Goal: Check status: Check status

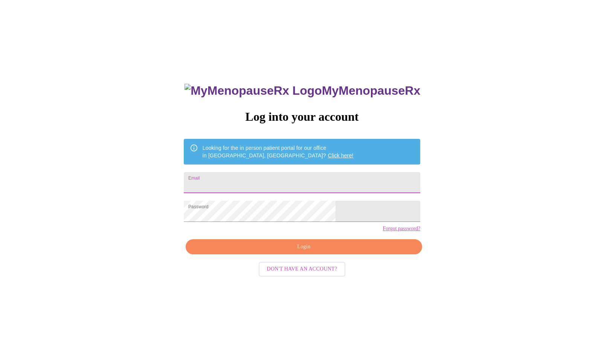
click at [271, 180] on input "Email" at bounding box center [302, 182] width 237 height 21
type input "shanashelby@gmail.com"
click at [314, 251] on span "Login" at bounding box center [303, 246] width 219 height 9
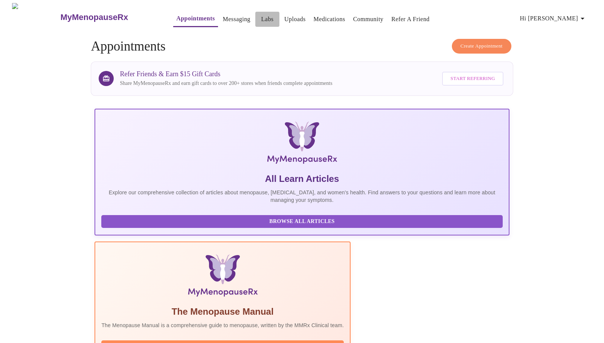
click at [262, 19] on link "Labs" at bounding box center [268, 19] width 12 height 11
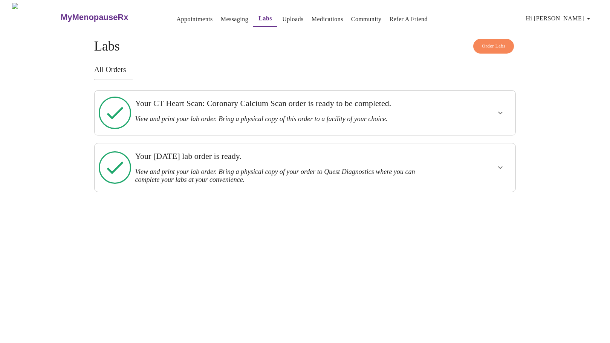
click at [493, 119] on div at bounding box center [478, 112] width 69 height 38
click at [499, 110] on icon "show more" at bounding box center [500, 112] width 9 height 9
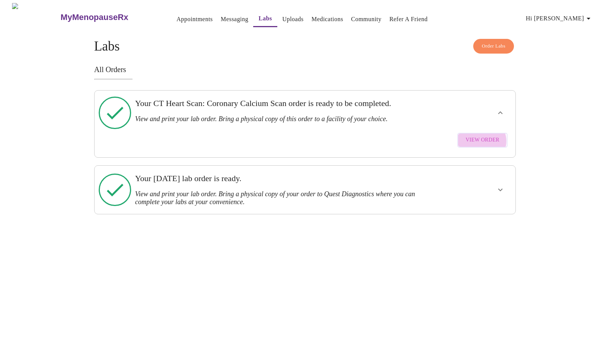
click at [482, 135] on span "View Order" at bounding box center [483, 139] width 34 height 9
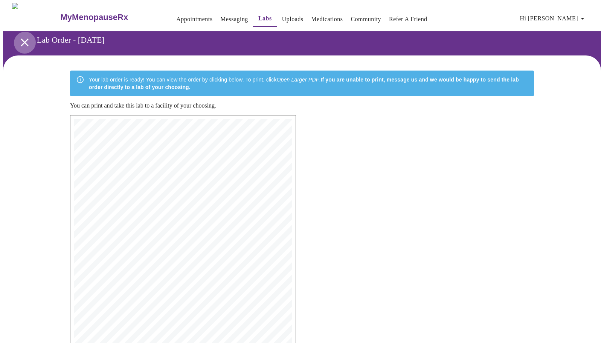
click at [19, 44] on icon "open drawer" at bounding box center [24, 42] width 13 height 13
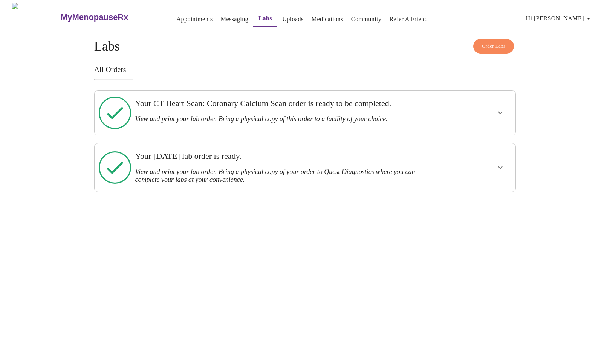
click at [505, 158] on button "show more" at bounding box center [500, 167] width 18 height 18
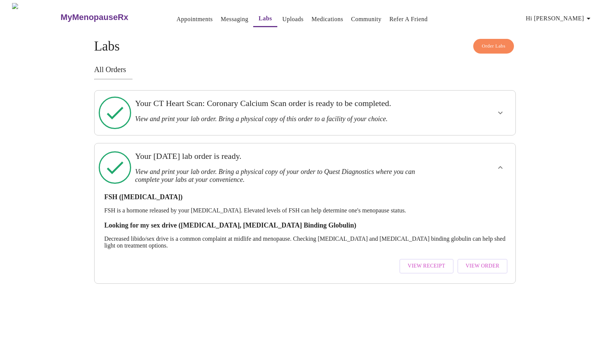
click at [435, 261] on span "View Receipt" at bounding box center [427, 265] width 38 height 9
click at [502, 110] on icon "show more" at bounding box center [500, 112] width 9 height 9
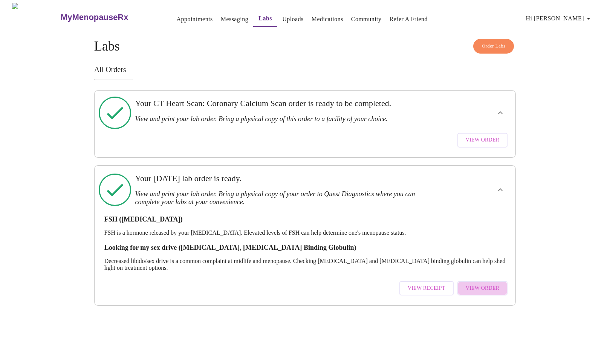
click at [500, 281] on button "View Order" at bounding box center [482, 288] width 50 height 15
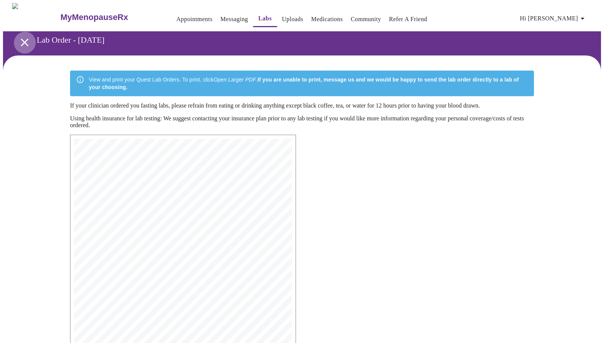
click at [15, 39] on button "open drawer" at bounding box center [25, 42] width 22 height 22
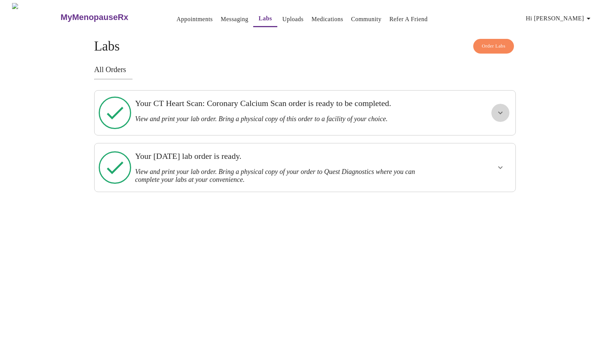
click at [503, 111] on icon "show more" at bounding box center [500, 112] width 9 height 9
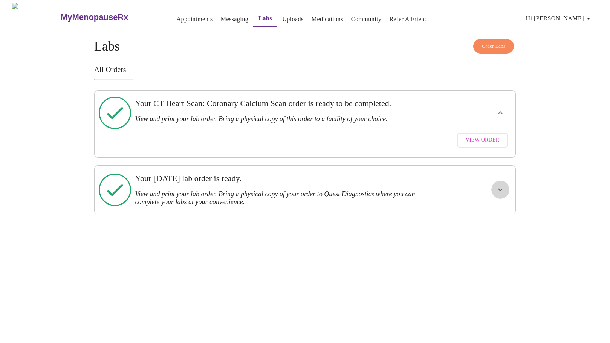
click at [504, 184] on button "show more" at bounding box center [500, 190] width 18 height 18
